Goal: Download file/media

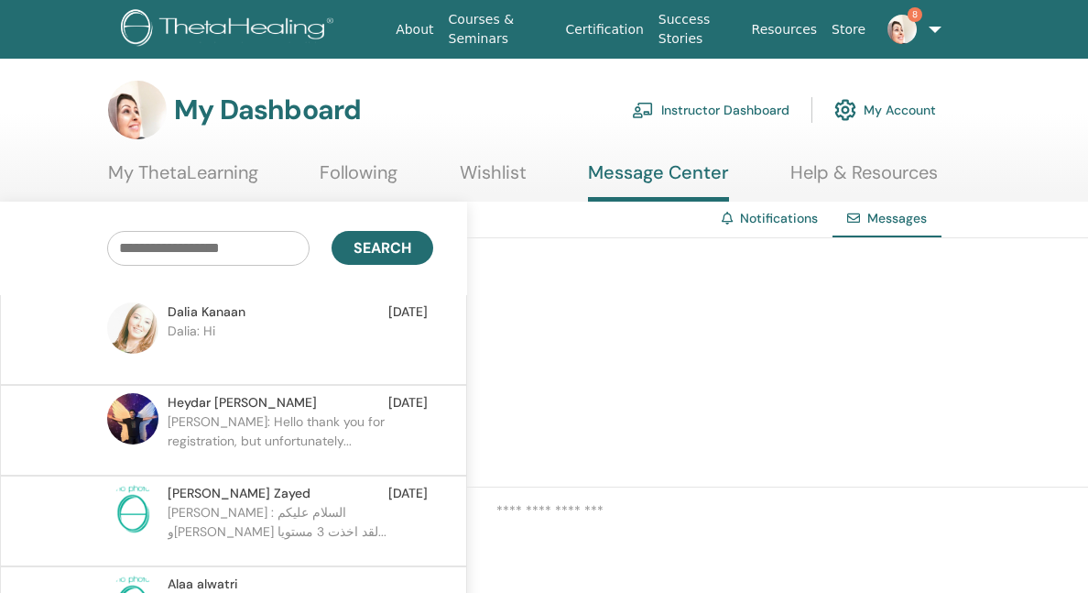
scroll to position [182, 0]
click at [370, 441] on p "[PERSON_NAME]: Hello thank you for registration, but unfortunately..." at bounding box center [301, 439] width 266 height 55
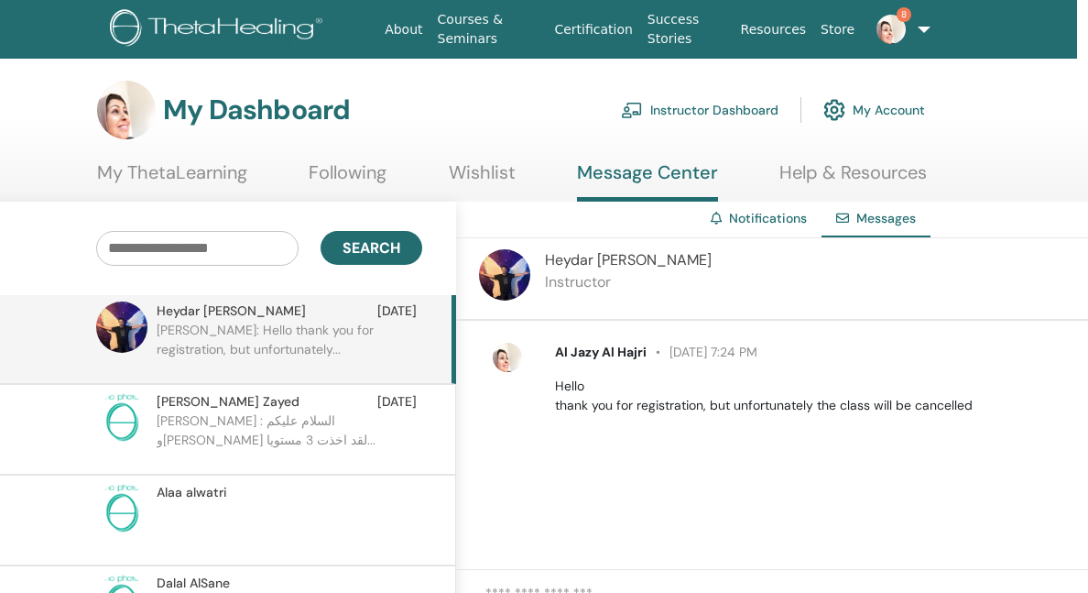
scroll to position [275, 0]
click at [369, 431] on p "mohamed Elsayed : السلام عليكم ورحمة الله لقد اخذت 3 مستويا..." at bounding box center [290, 437] width 266 height 55
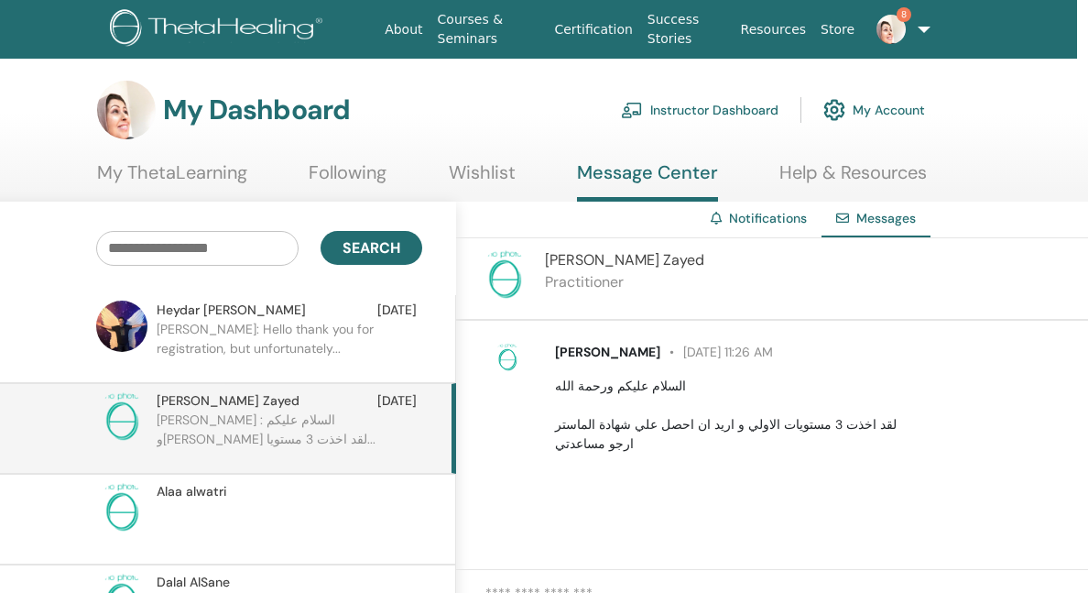
click at [342, 507] on p at bounding box center [290, 528] width 266 height 55
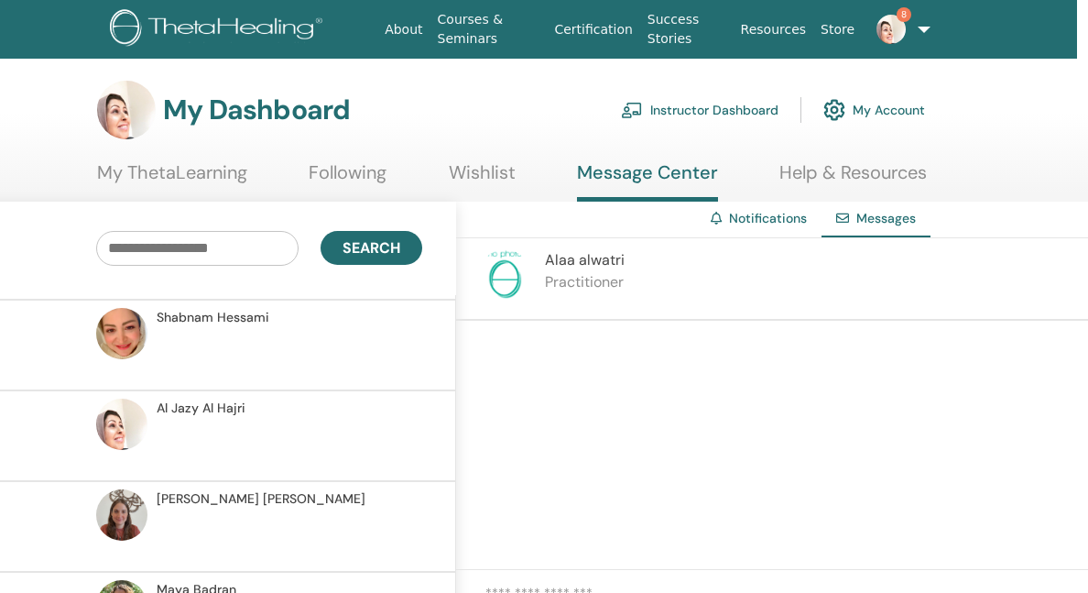
scroll to position [4701, 0]
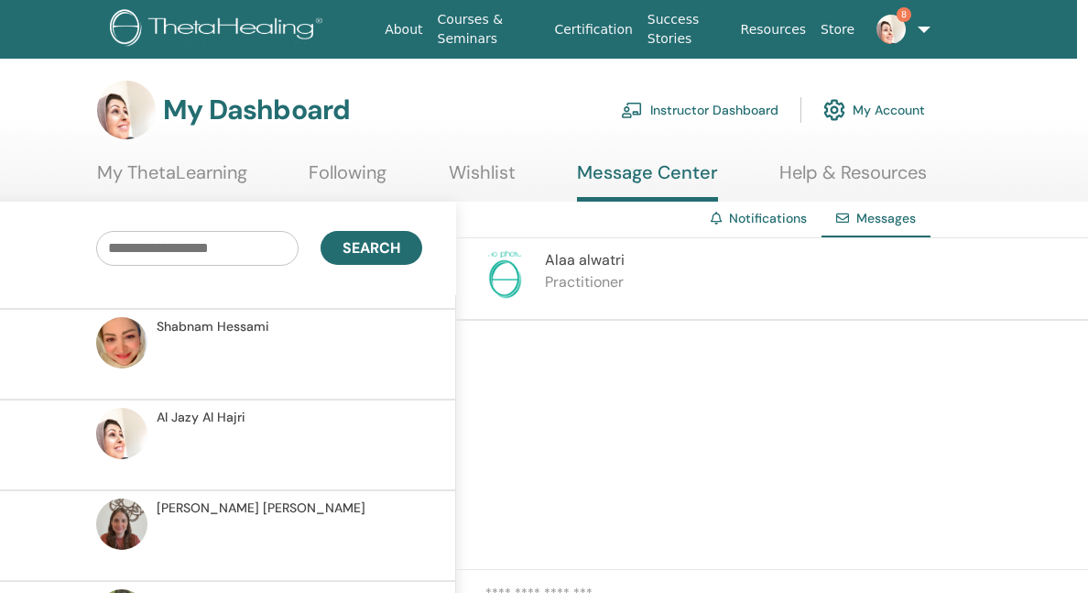
click at [537, 140] on section "My Dashboard Instructor Dashboard My Account My ThetaLearning Following Wishlist" at bounding box center [538, 141] width 1099 height 121
click at [513, 138] on div "My Dashboard Instructor Dashboard My Account" at bounding box center [511, 110] width 828 height 59
click at [500, 119] on div "My Dashboard Instructor Dashboard My Account" at bounding box center [511, 110] width 828 height 59
click at [684, 107] on link "Instructor Dashboard" at bounding box center [700, 110] width 158 height 40
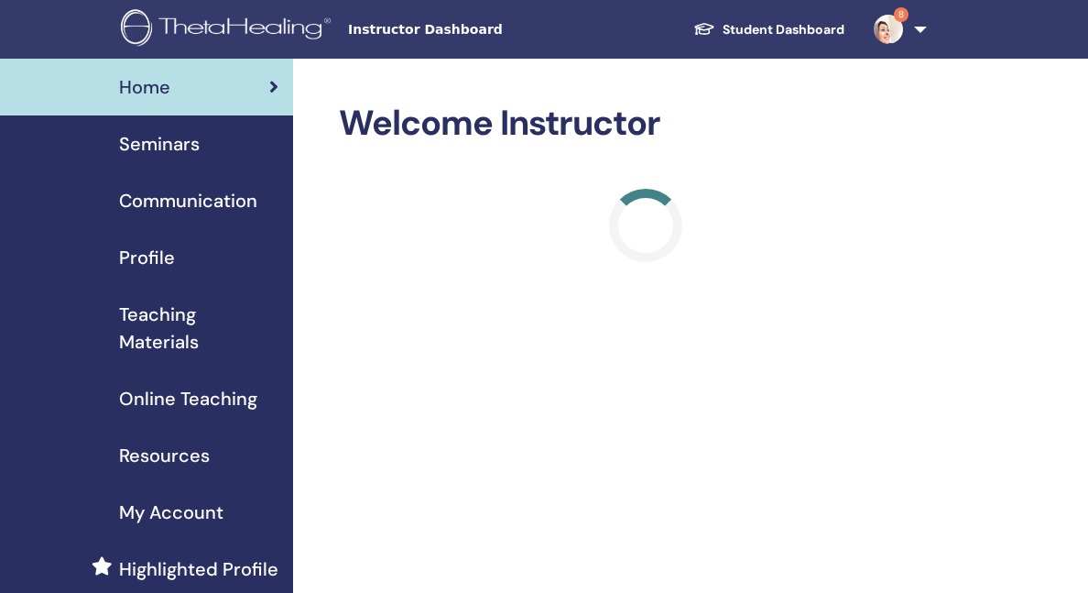
click at [171, 334] on span "Teaching Materials" at bounding box center [198, 327] width 159 height 55
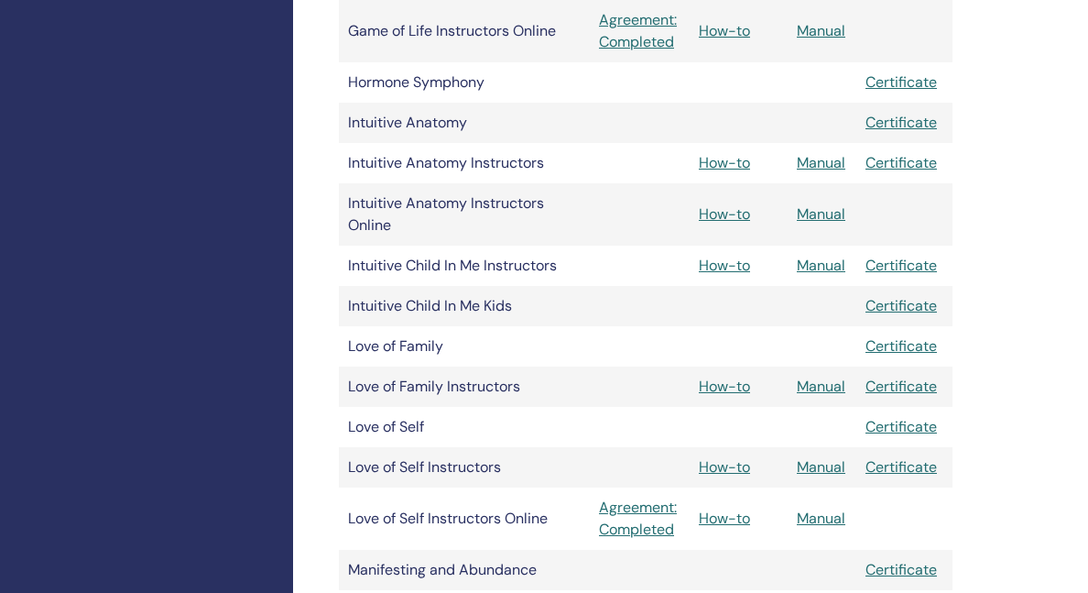
scroll to position [1649, 0]
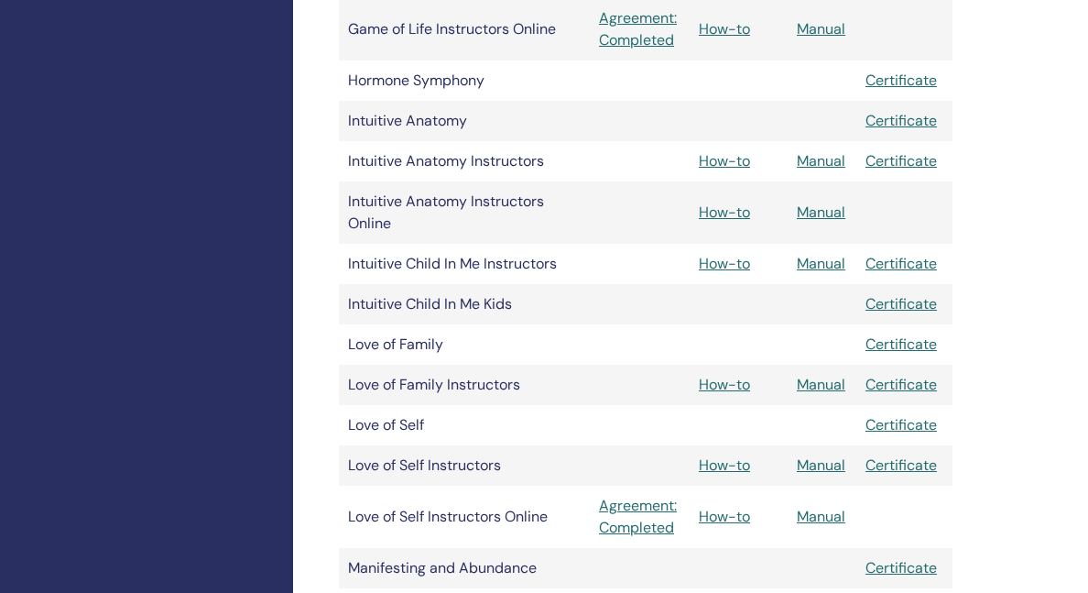
click at [820, 467] on link "Manual" at bounding box center [821, 464] width 49 height 19
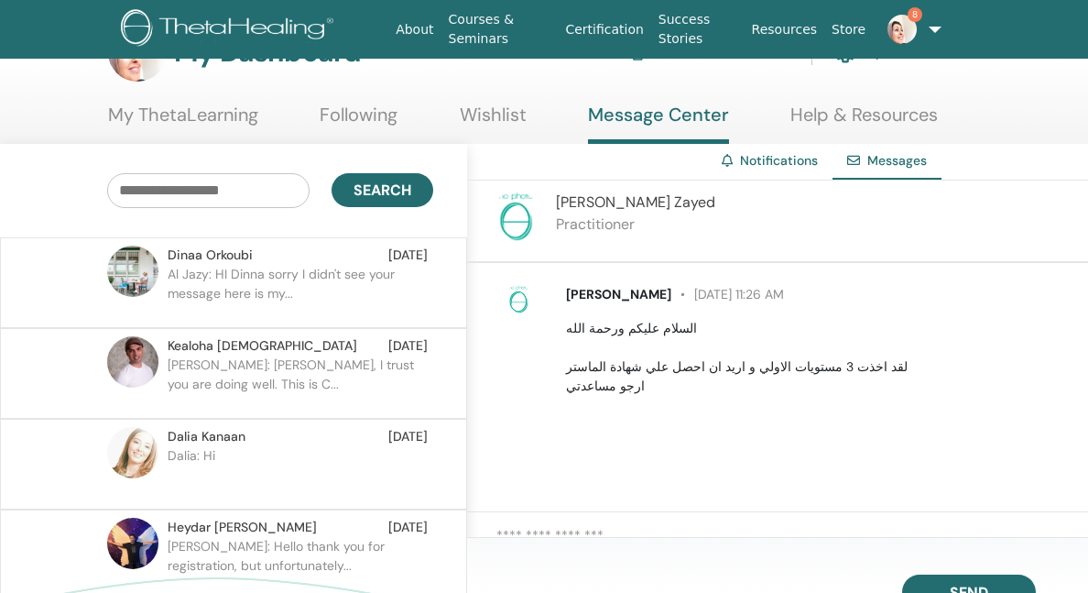
scroll to position [98, 0]
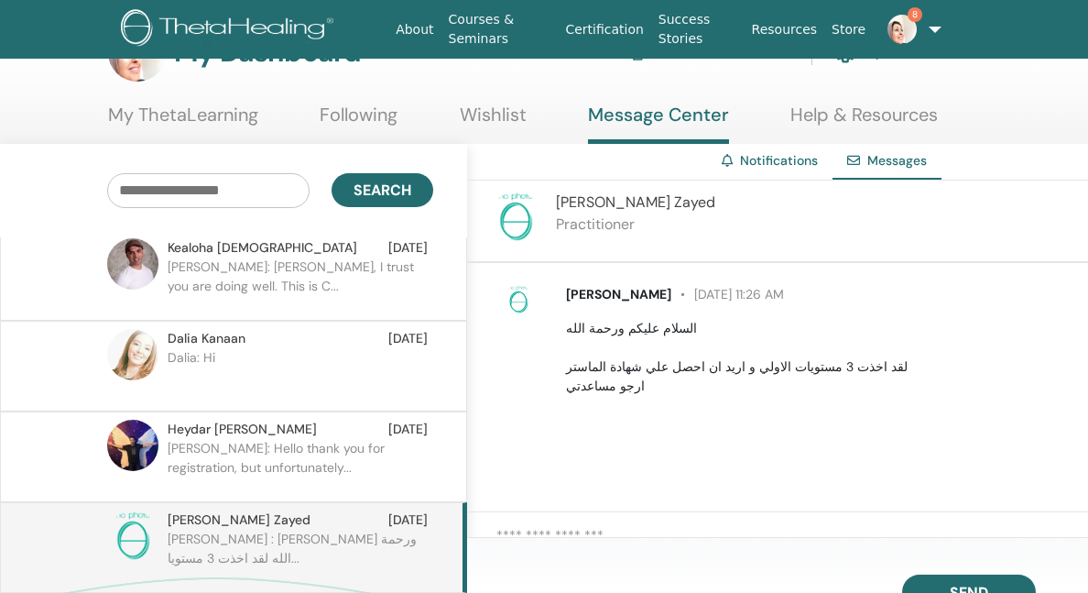
scroll to position [0, 11]
